Goal: Transaction & Acquisition: Subscribe to service/newsletter

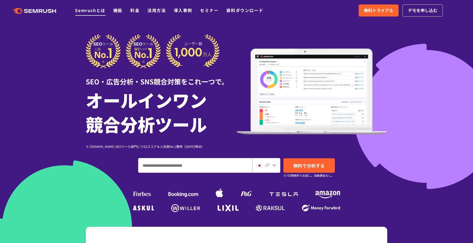
click at [100, 12] on link "Semrushとは" at bounding box center [90, 10] width 30 height 6
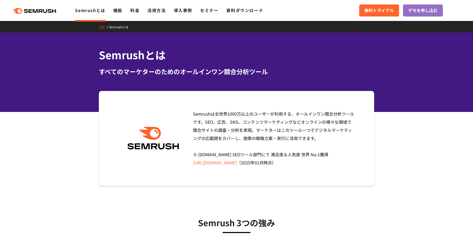
click at [50, 11] on icon at bounding box center [50, 11] width 4 height 4
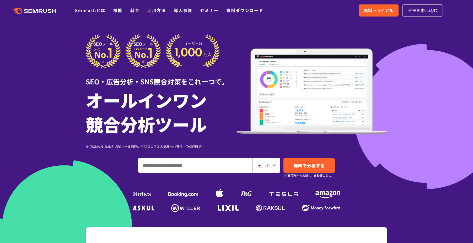
click at [422, 14] on link "デモを申し込む" at bounding box center [422, 10] width 40 height 12
